Goal: Find specific page/section: Find specific page/section

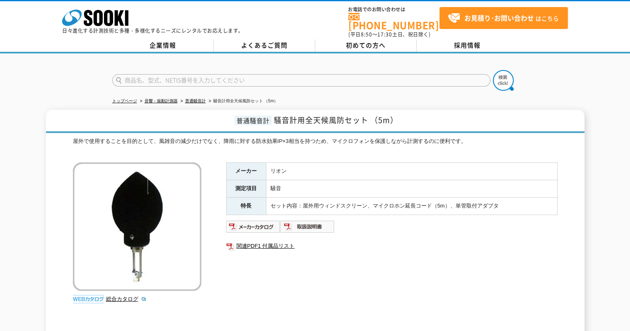
click at [384, 61] on div at bounding box center [315, 73] width 630 height 40
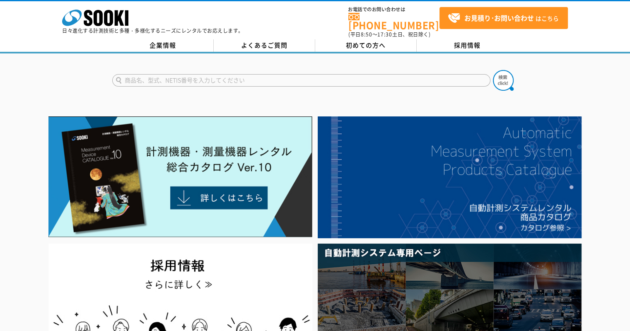
click at [342, 79] on input "text" at bounding box center [301, 80] width 378 height 12
type input "イクシス"
click at [493, 70] on button at bounding box center [503, 80] width 21 height 21
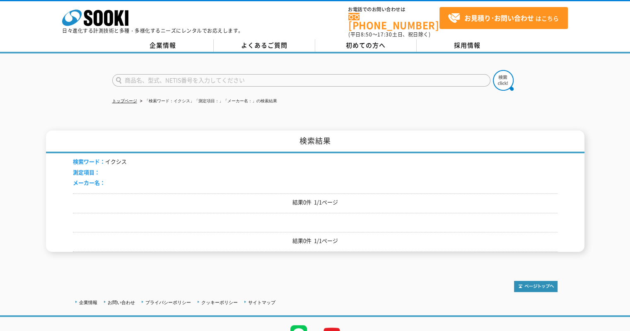
drag, startPoint x: 188, startPoint y: 73, endPoint x: 34, endPoint y: 65, distance: 154.7
click at [36, 65] on div at bounding box center [315, 73] width 630 height 40
type input "GENBA"
click at [493, 70] on button at bounding box center [503, 80] width 21 height 21
click at [125, 99] on link "トップページ" at bounding box center [124, 101] width 25 height 5
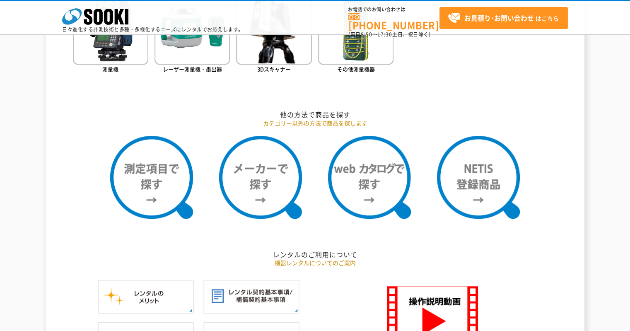
scroll to position [745, 0]
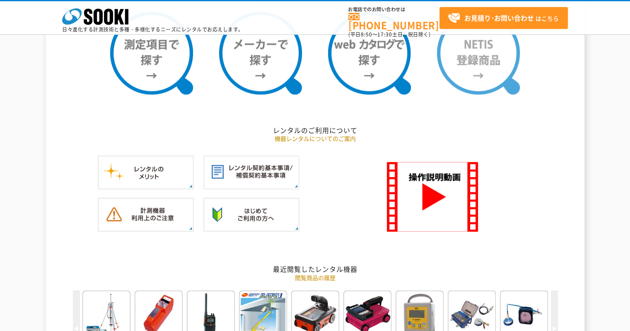
click at [475, 82] on img at bounding box center [478, 53] width 83 height 83
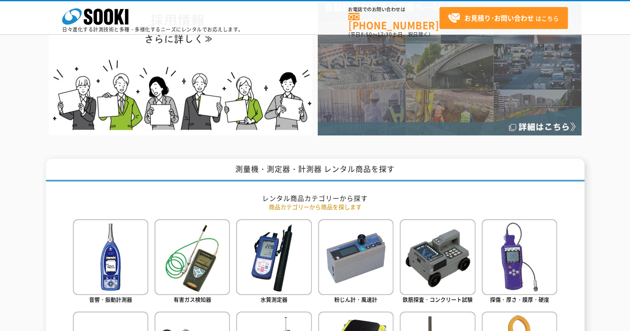
scroll to position [0, 0]
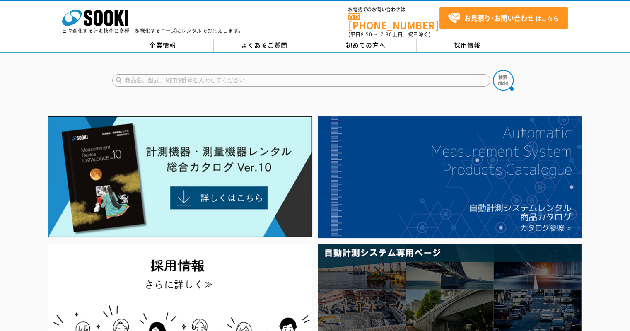
click at [224, 74] on input "text" at bounding box center [301, 80] width 378 height 12
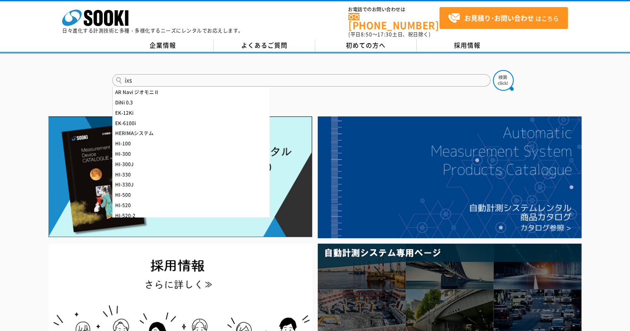
type input "ixs"
click at [493, 70] on button at bounding box center [503, 80] width 21 height 21
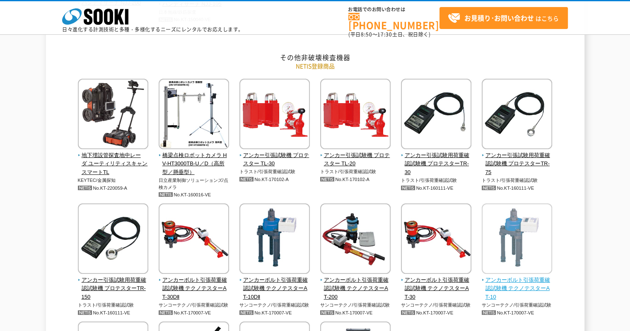
drag, startPoint x: 510, startPoint y: 171, endPoint x: 512, endPoint y: 180, distance: 9.7
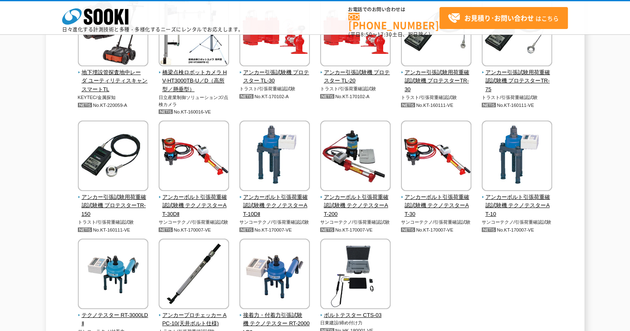
drag, startPoint x: 512, startPoint y: 180, endPoint x: 479, endPoint y: 255, distance: 81.6
click at [479, 255] on div "地下埋設管探査地中レーダ ユーティリティスキャンスマートTL KEYTEC/金属探知 No.KT-220059-A" at bounding box center [315, 182] width 484 height 373
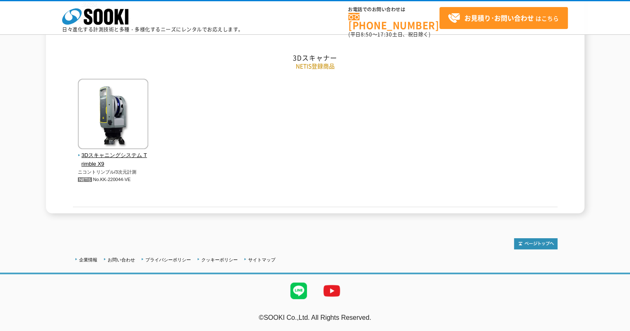
scroll to position [2423, 0]
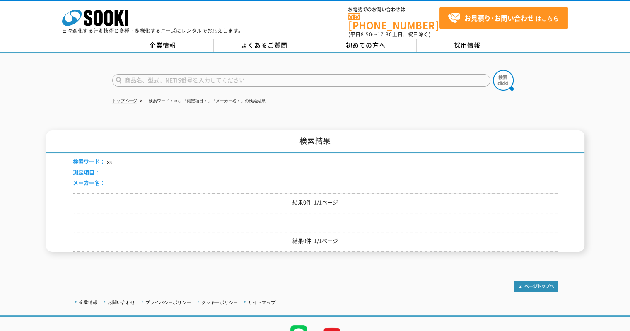
click at [224, 74] on input "text" at bounding box center [301, 80] width 378 height 12
type input "GENBA"
click at [493, 70] on button at bounding box center [503, 80] width 21 height 21
